Goal: Information Seeking & Learning: Learn about a topic

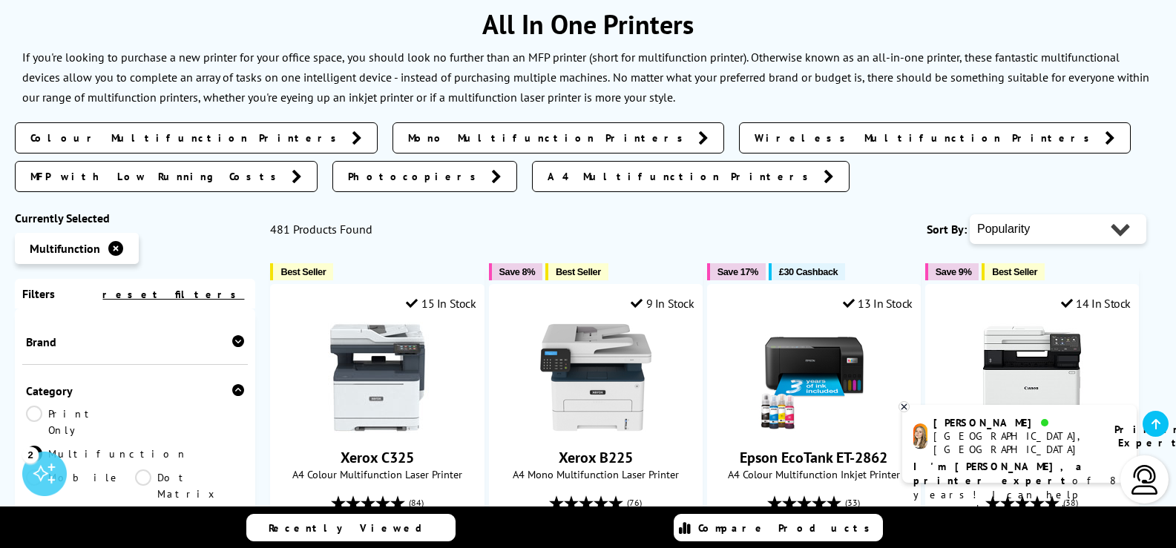
scroll to position [223, 0]
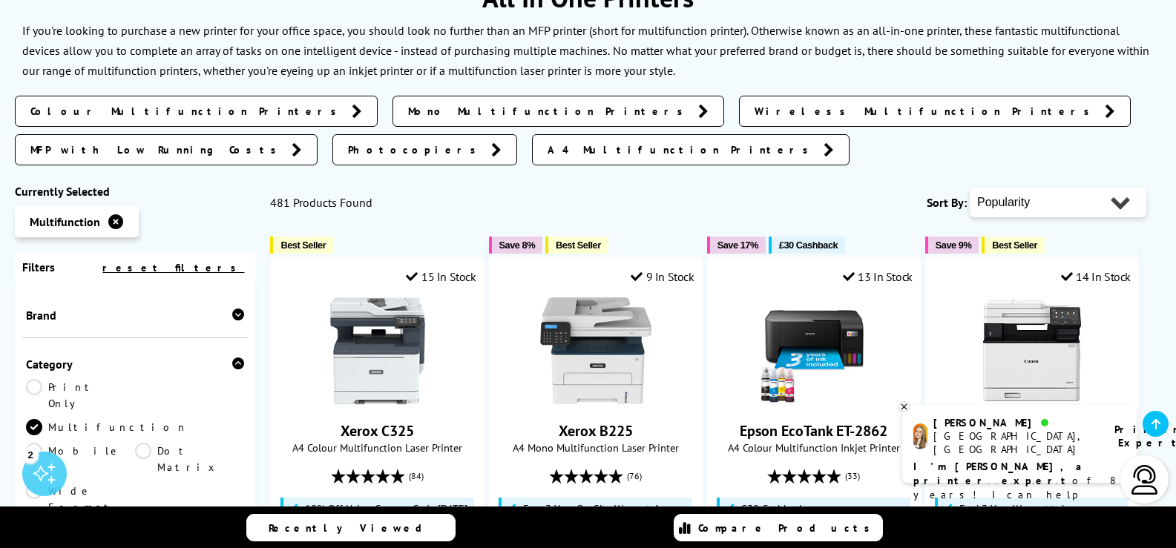
click at [56, 103] on link "Colour Multifunction Printers" at bounding box center [196, 111] width 363 height 31
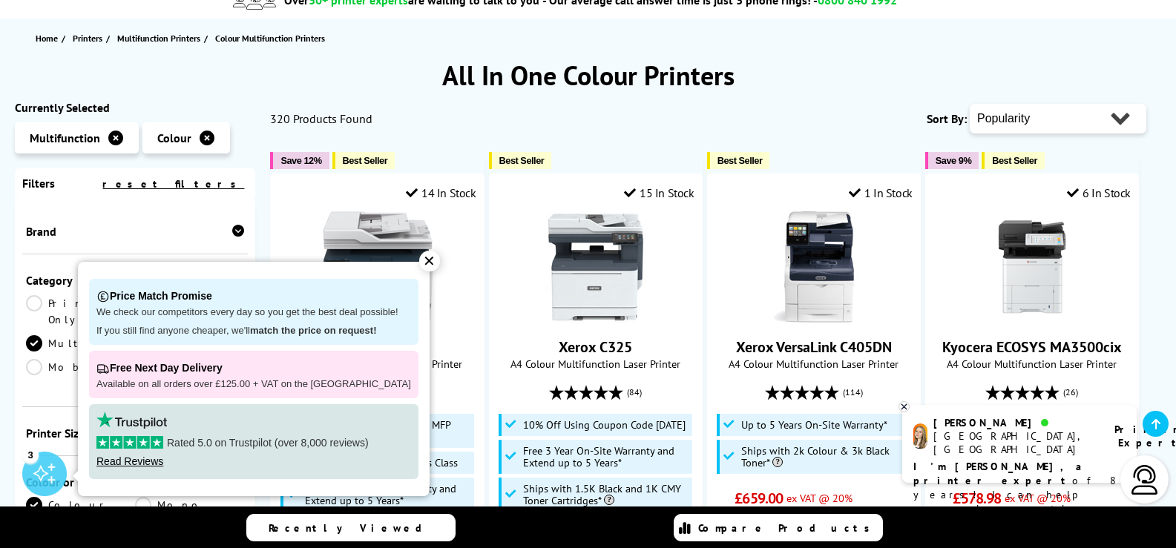
scroll to position [148, 0]
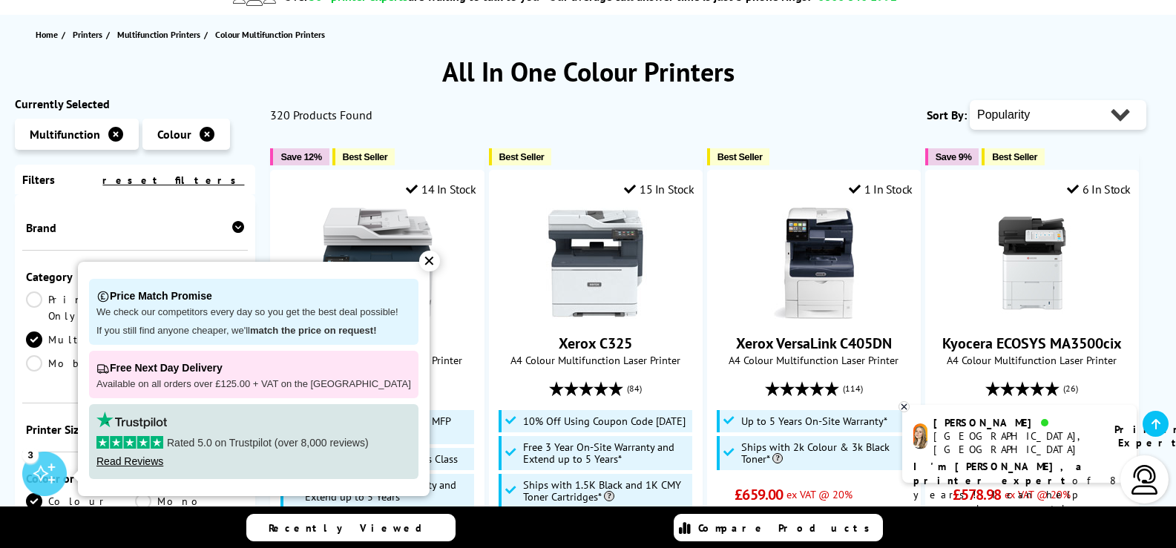
click at [419, 257] on div "✕" at bounding box center [429, 261] width 21 height 21
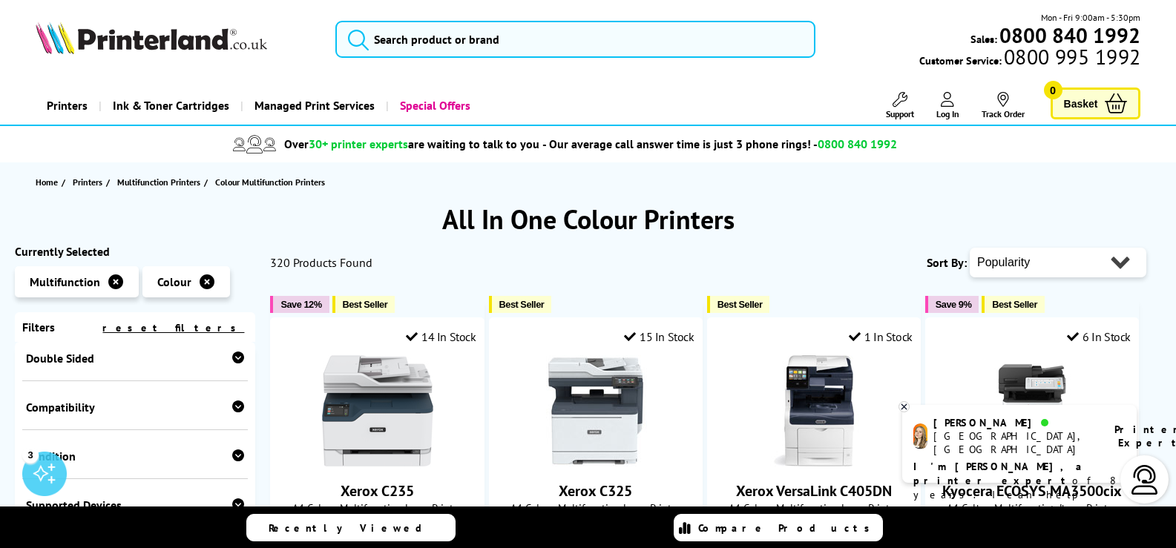
scroll to position [0, 0]
click at [1076, 263] on select "Popularity Rating Price - Low to High Price - High to Low Running Costs - Low t…" at bounding box center [1058, 264] width 177 height 30
click at [0, 185] on div "Home Printers Multifunction Printers Colour Multifunction Printers" at bounding box center [588, 182] width 1176 height 39
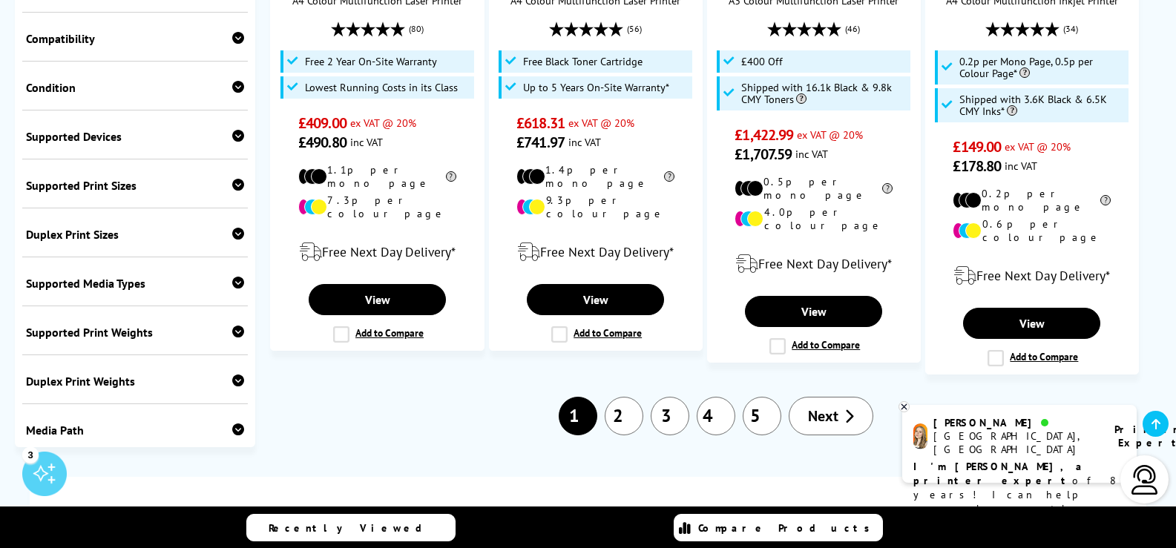
scroll to position [1781, 0]
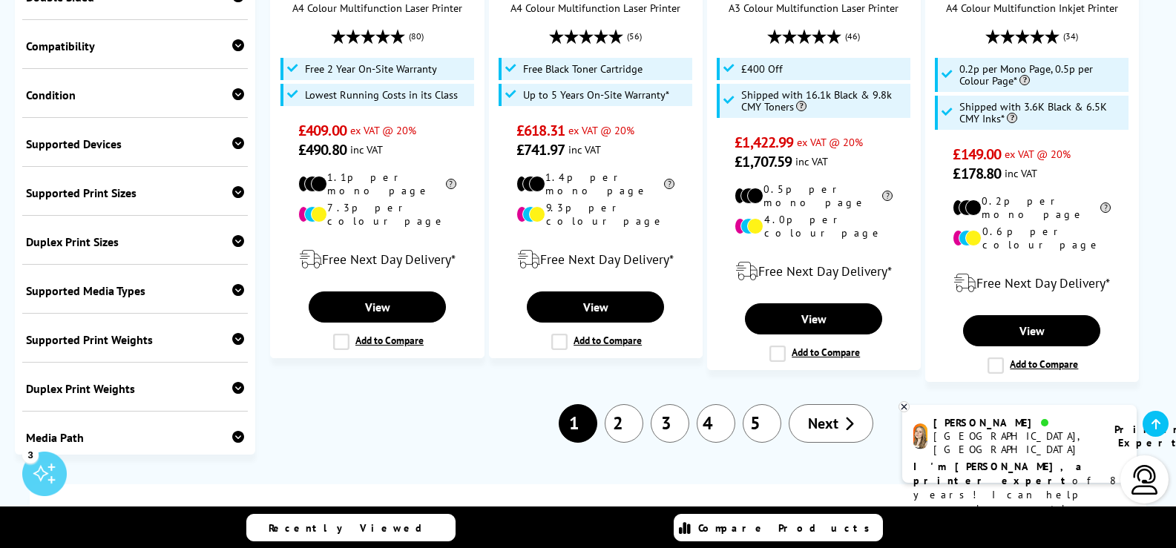
click at [617, 404] on link "2" at bounding box center [624, 423] width 39 height 39
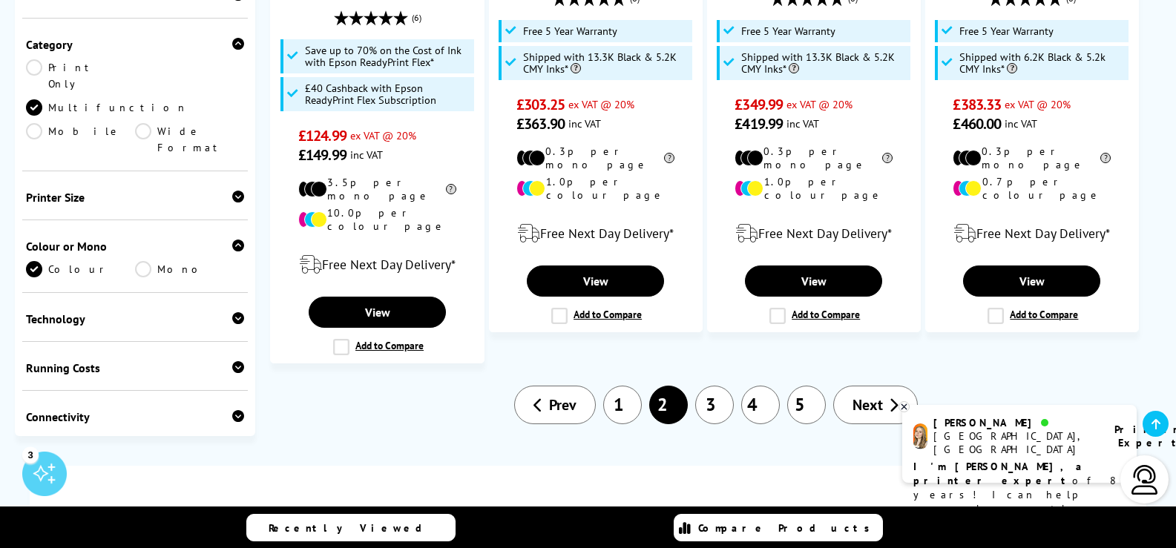
scroll to position [1855, 0]
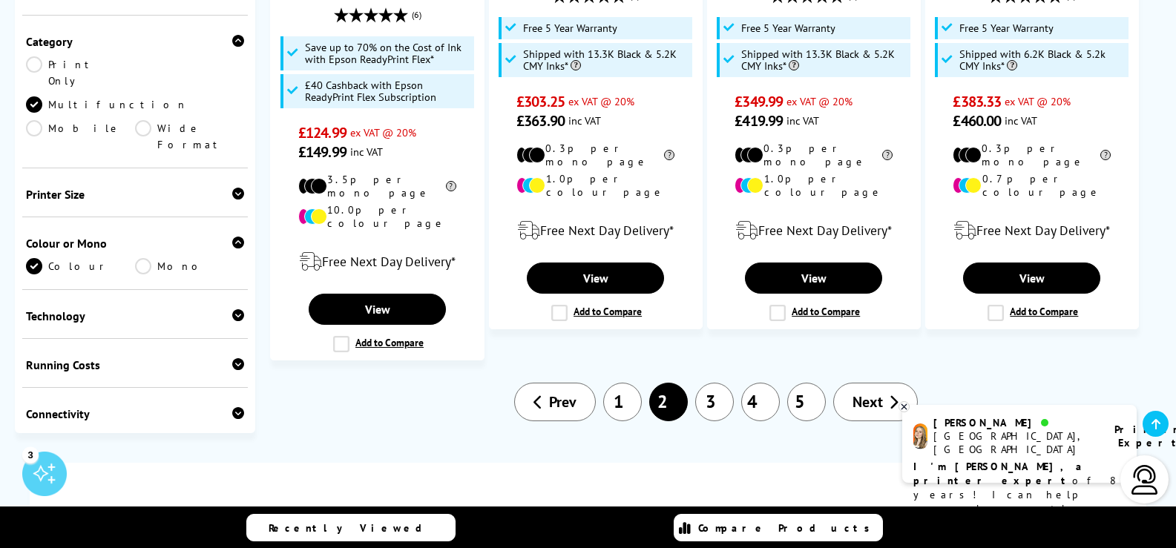
click at [716, 383] on link "3" at bounding box center [714, 402] width 39 height 39
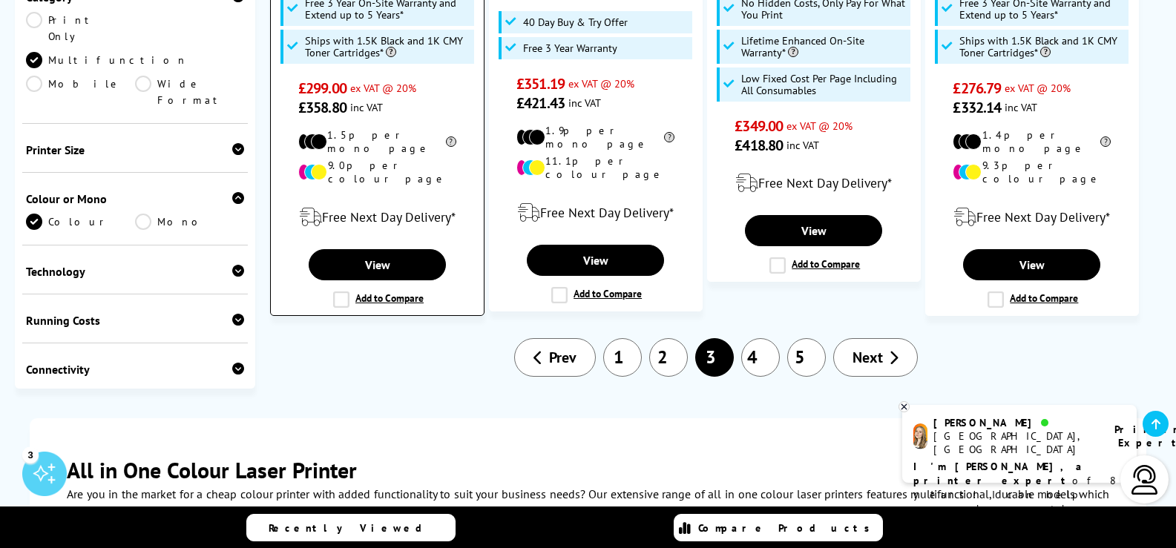
scroll to position [1707, 0]
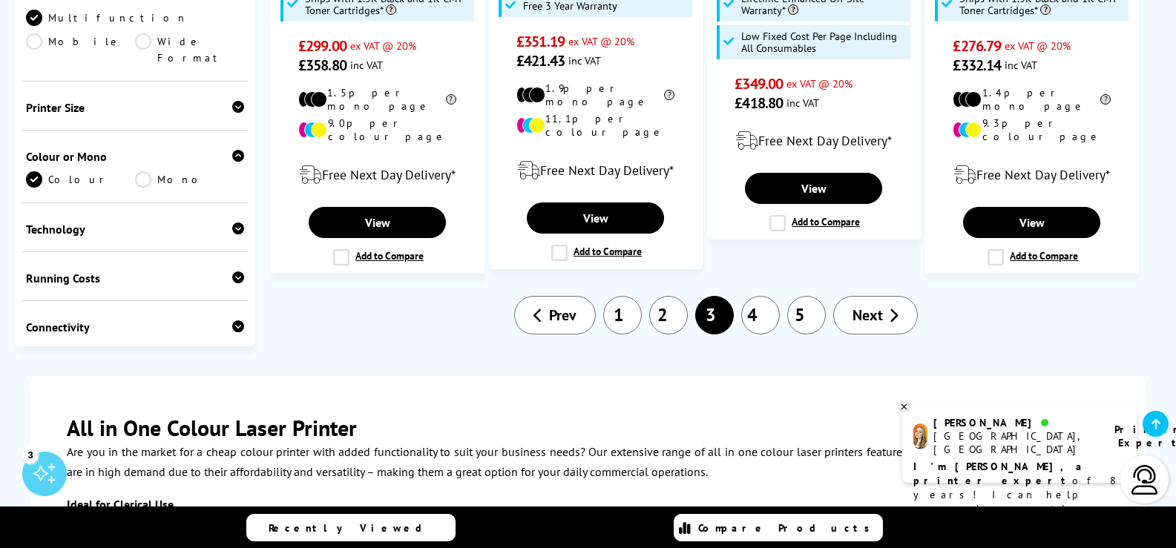
click at [752, 296] on link "4" at bounding box center [760, 315] width 39 height 39
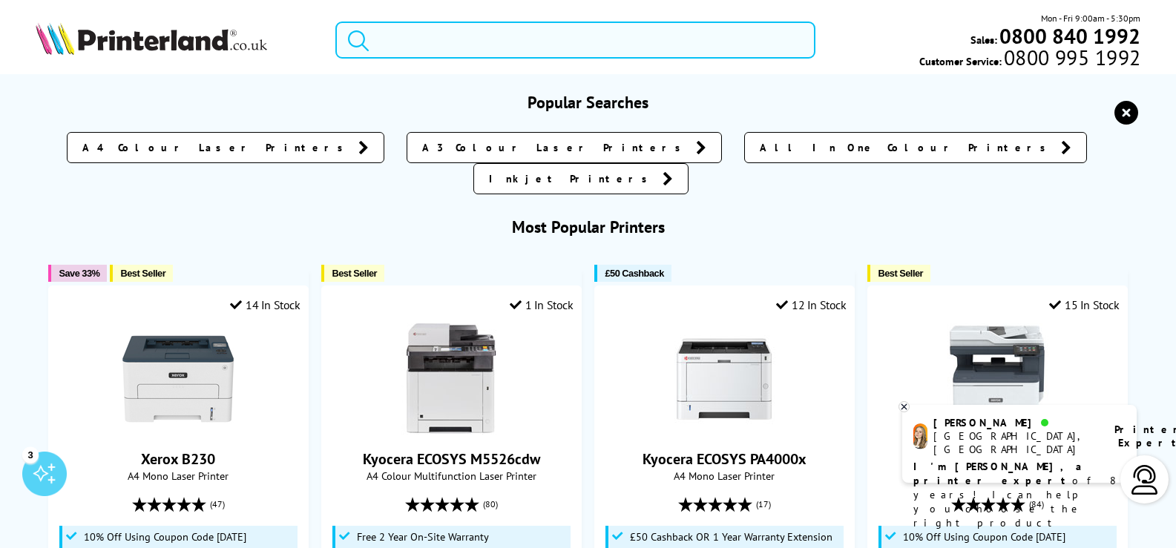
click at [430, 45] on input "search" at bounding box center [575, 40] width 480 height 37
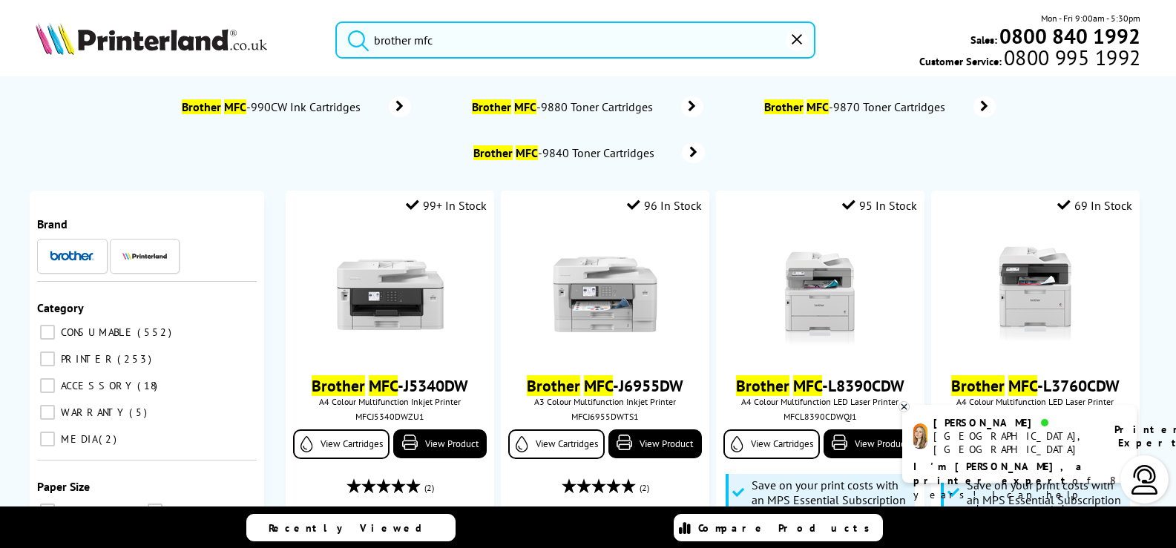
type input "brother mfc"
click at [336, 22] on button "submit" at bounding box center [354, 38] width 37 height 33
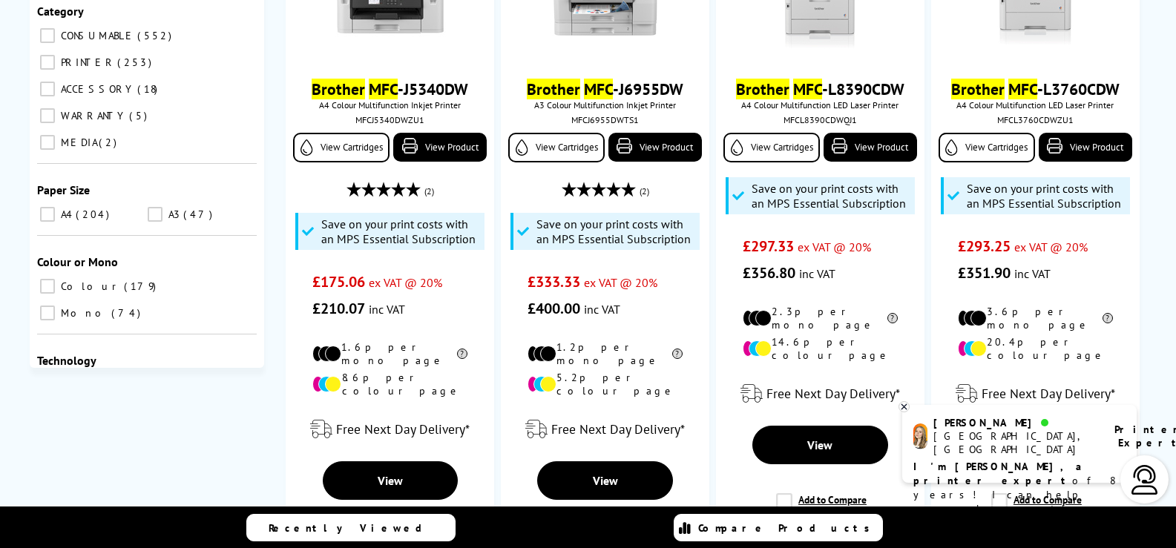
scroll to position [223, 0]
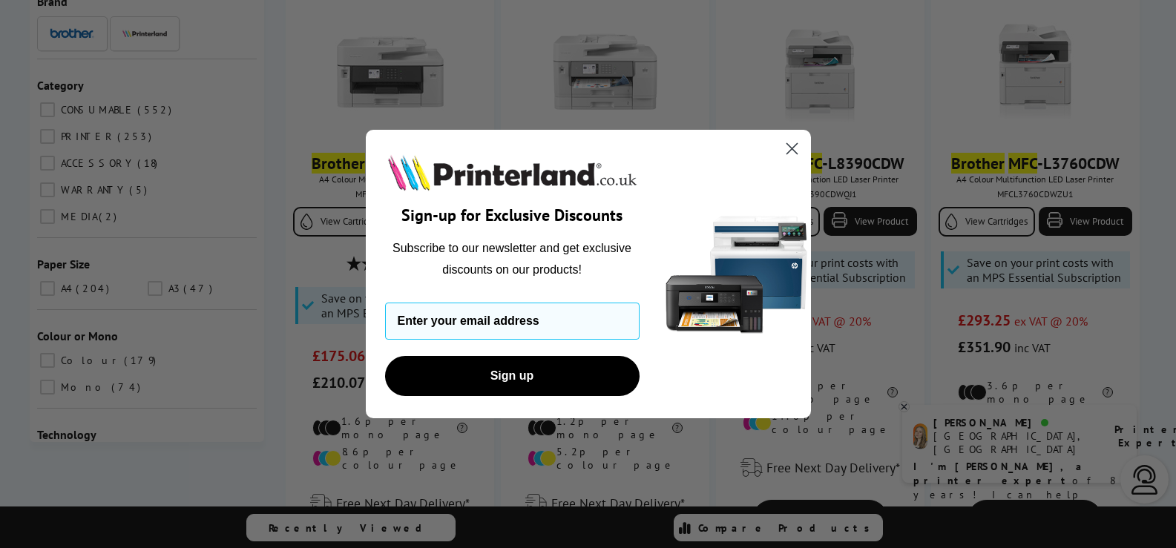
click at [793, 150] on icon "Close dialog" at bounding box center [792, 149] width 10 height 10
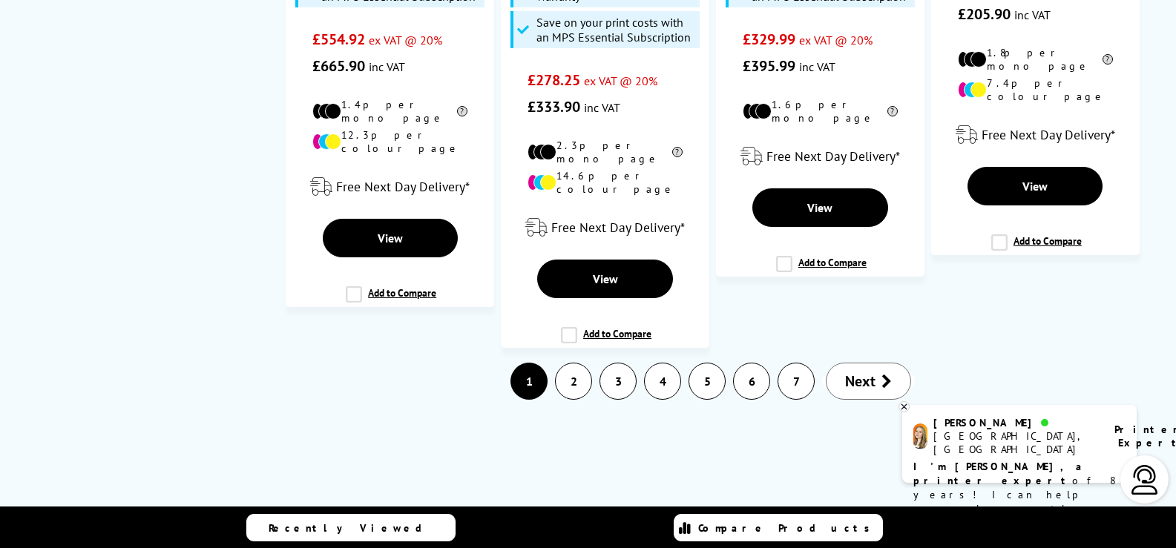
scroll to position [3265, 0]
